Goal: Transaction & Acquisition: Purchase product/service

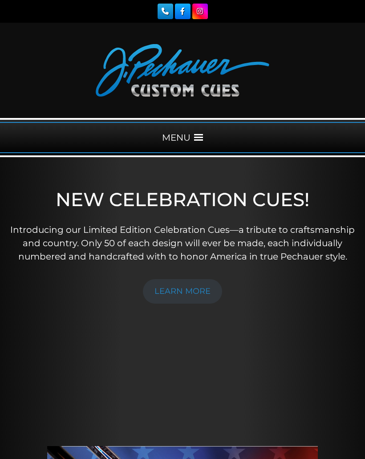
click at [208, 131] on div "MENU" at bounding box center [182, 137] width 365 height 31
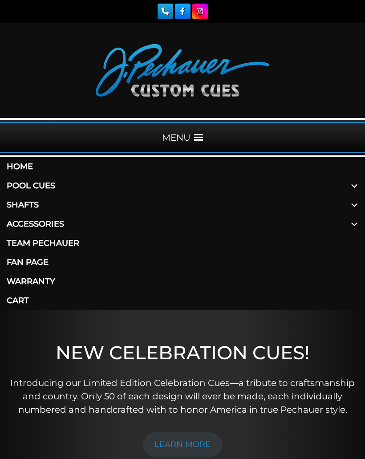
click at [193, 139] on div "MENU" at bounding box center [182, 137] width 365 height 31
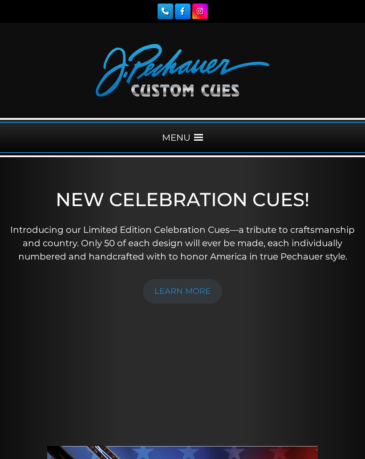
click at [193, 144] on div "MENU" at bounding box center [182, 137] width 365 height 31
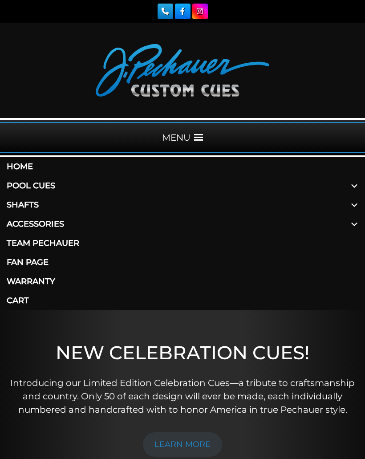
click at [342, 232] on link "Accessories" at bounding box center [182, 224] width 365 height 19
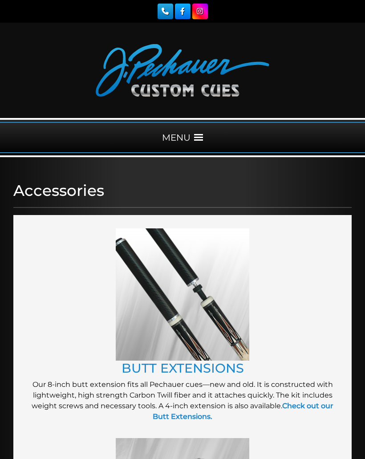
click at [204, 131] on div "MENU" at bounding box center [182, 137] width 365 height 31
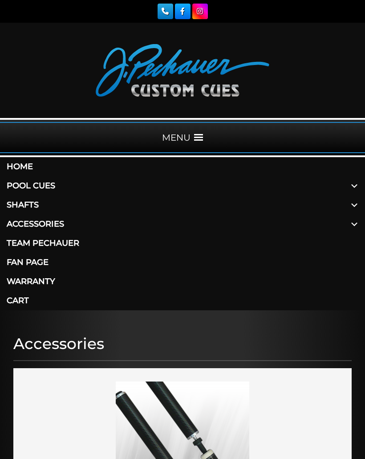
click at [349, 224] on span at bounding box center [354, 224] width 21 height 19
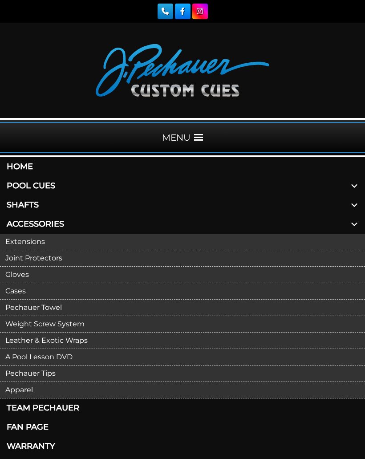
click at [36, 392] on link "Apparel" at bounding box center [182, 390] width 365 height 16
click at [25, 389] on link "Apparel" at bounding box center [182, 390] width 365 height 16
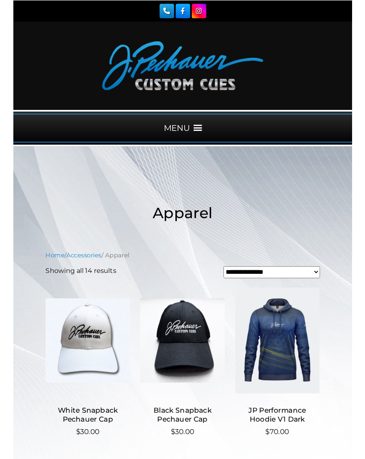
scroll to position [36, 0]
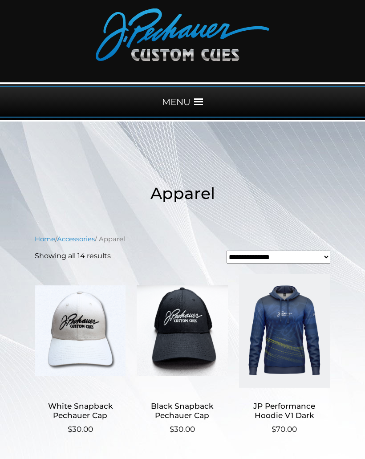
click at [199, 99] on span at bounding box center [198, 102] width 9 height 9
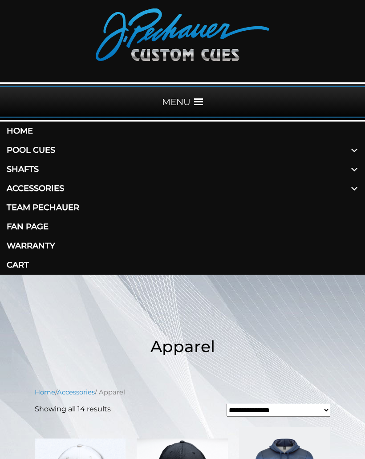
click at [351, 186] on span at bounding box center [354, 188] width 21 height 19
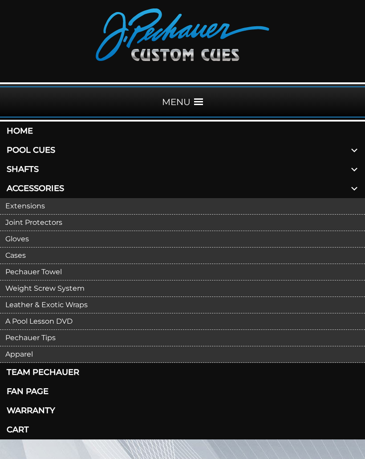
click at [66, 268] on link "Pechauer Towel" at bounding box center [182, 272] width 365 height 16
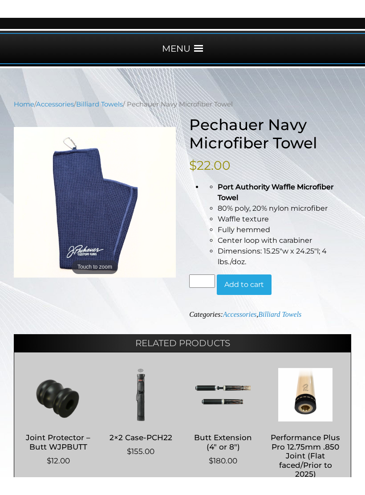
scroll to position [73, 0]
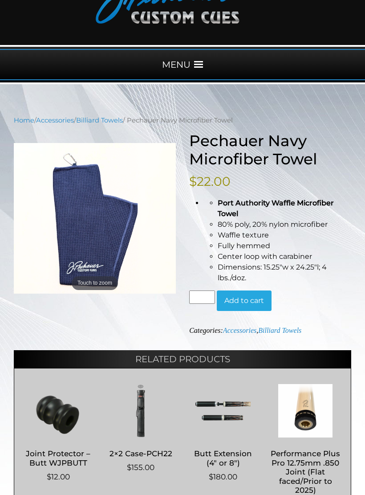
click at [258, 297] on button "Add to cart" at bounding box center [244, 300] width 55 height 20
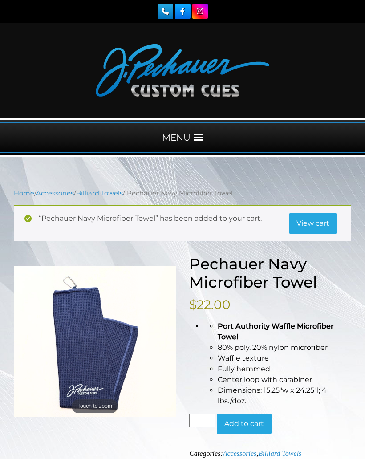
click at [197, 134] on span at bounding box center [198, 137] width 9 height 9
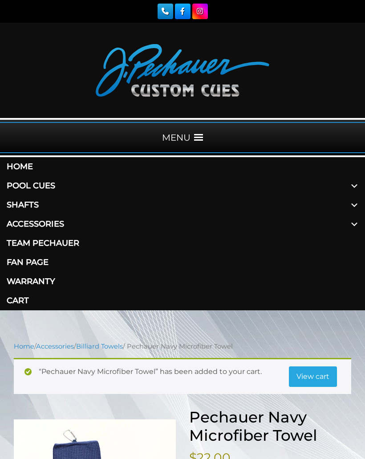
click at [348, 223] on span at bounding box center [354, 224] width 21 height 19
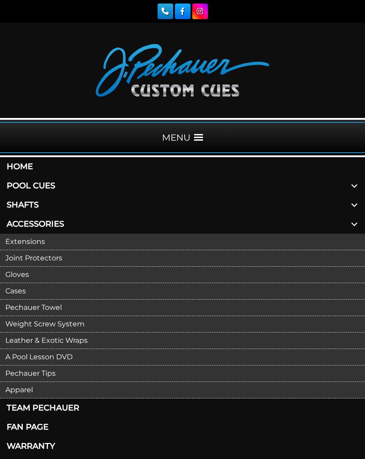
click at [28, 274] on link "Gloves" at bounding box center [182, 275] width 365 height 16
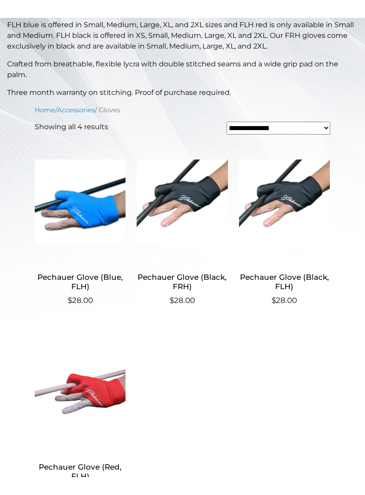
scroll to position [243, 0]
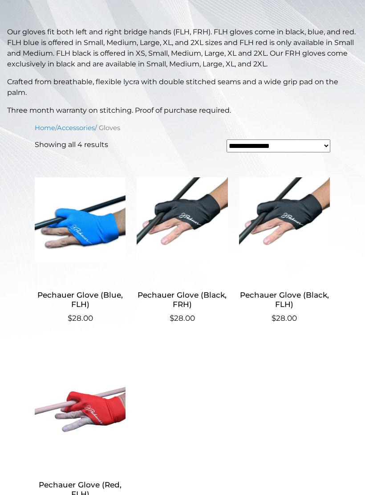
click at [193, 217] on img at bounding box center [182, 219] width 91 height 120
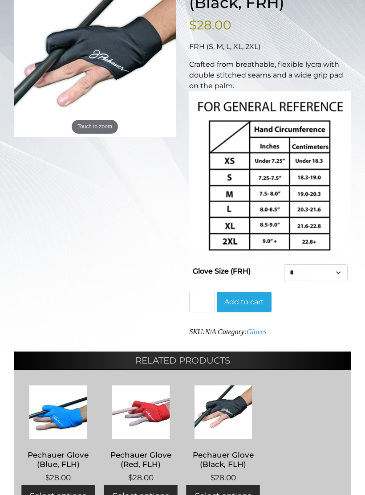
click at [330, 276] on select "* * * ** ***" at bounding box center [316, 272] width 64 height 17
select select "**"
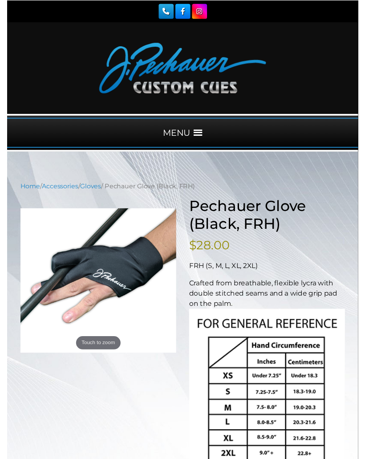
scroll to position [18, 0]
